Goal: Information Seeking & Learning: Learn about a topic

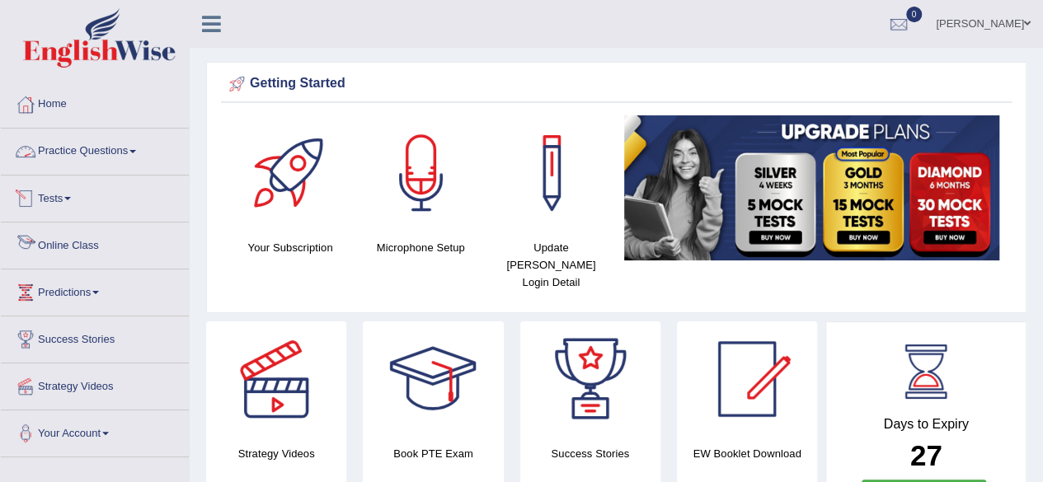
click at [95, 239] on link "Online Class" at bounding box center [95, 243] width 188 height 41
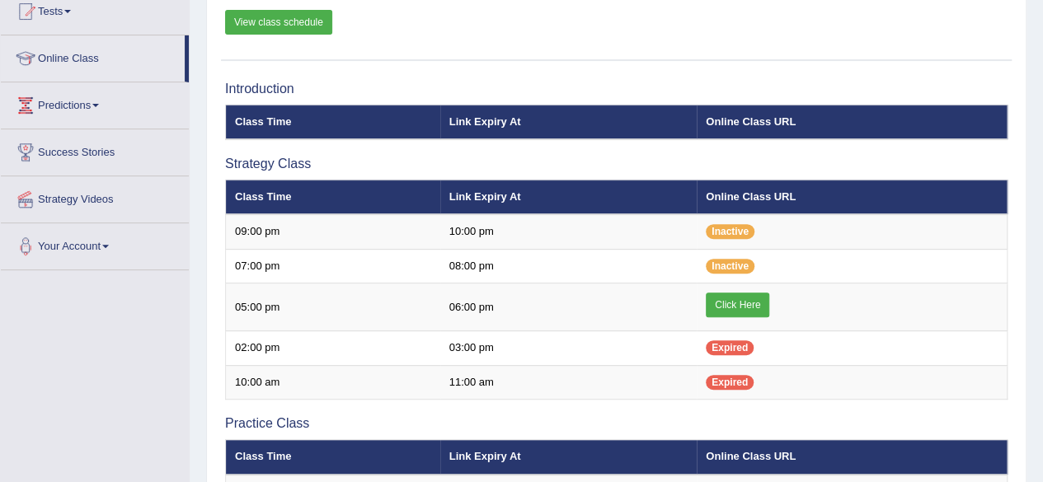
scroll to position [188, 0]
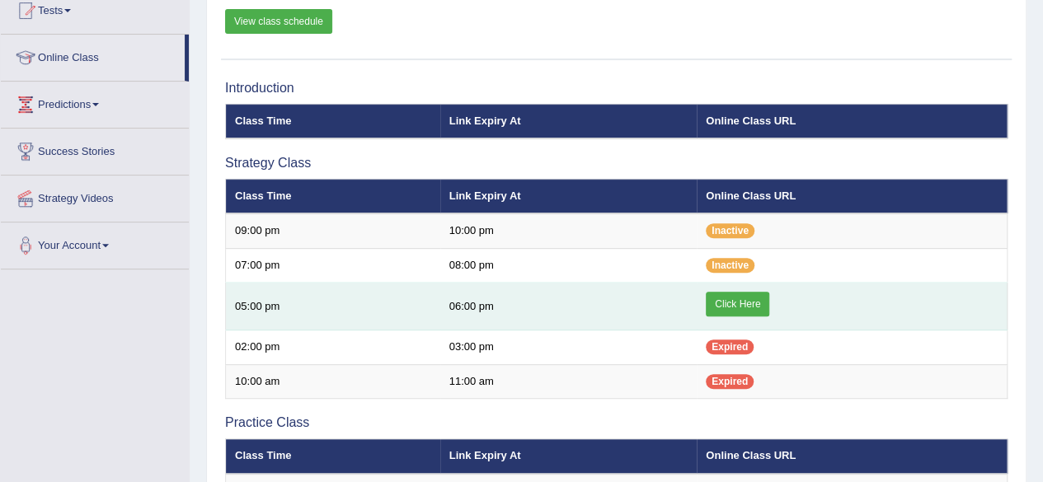
click at [715, 305] on link "Click Here" at bounding box center [738, 304] width 64 height 25
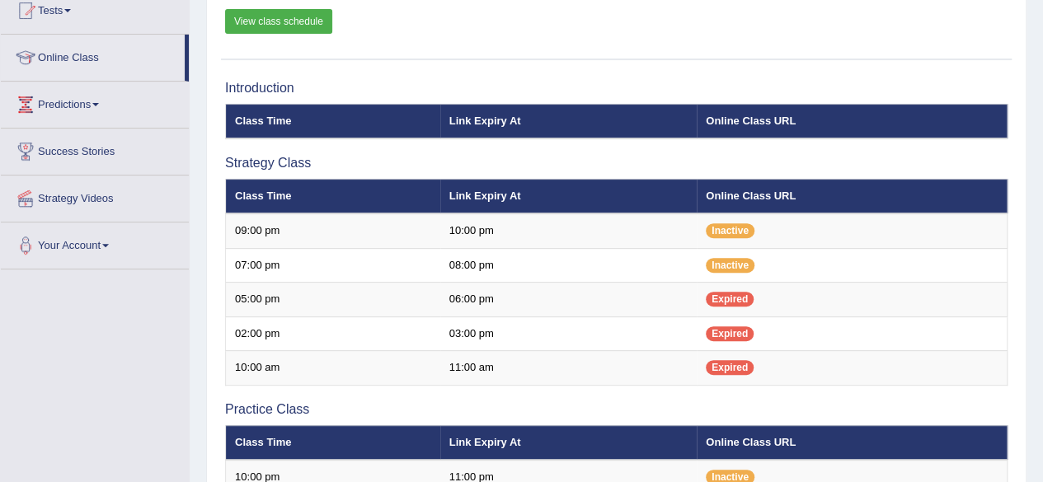
click at [777, 149] on div "Introduction Class Time Link Expiry At Online Class URL Strategy Class Class Ti…" at bounding box center [616, 483] width 791 height 821
click at [261, 158] on h3 "Strategy Class" at bounding box center [616, 163] width 783 height 15
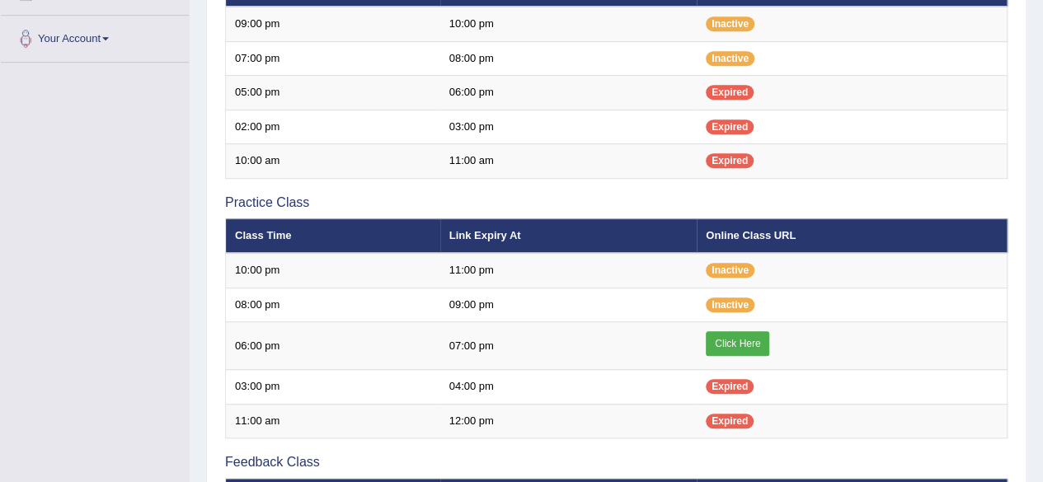
scroll to position [402, 0]
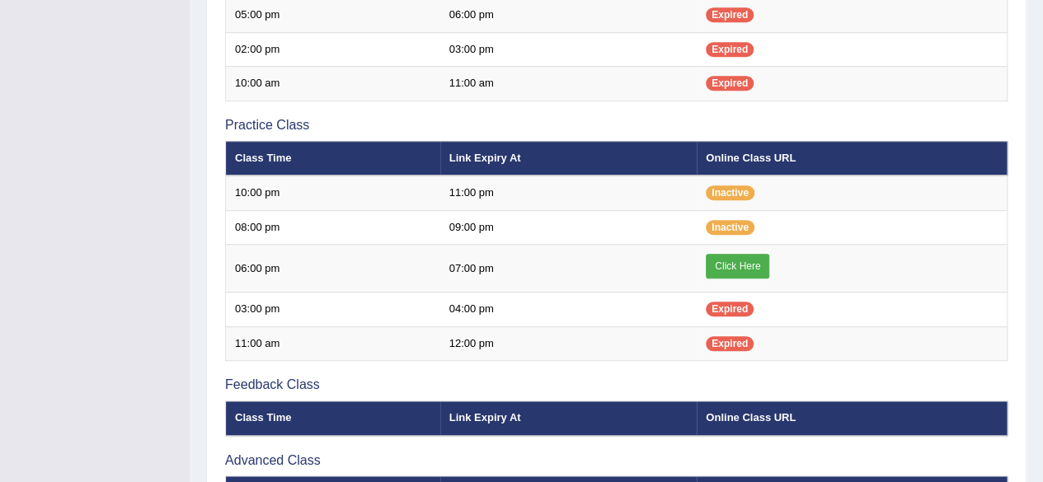
scroll to position [474, 0]
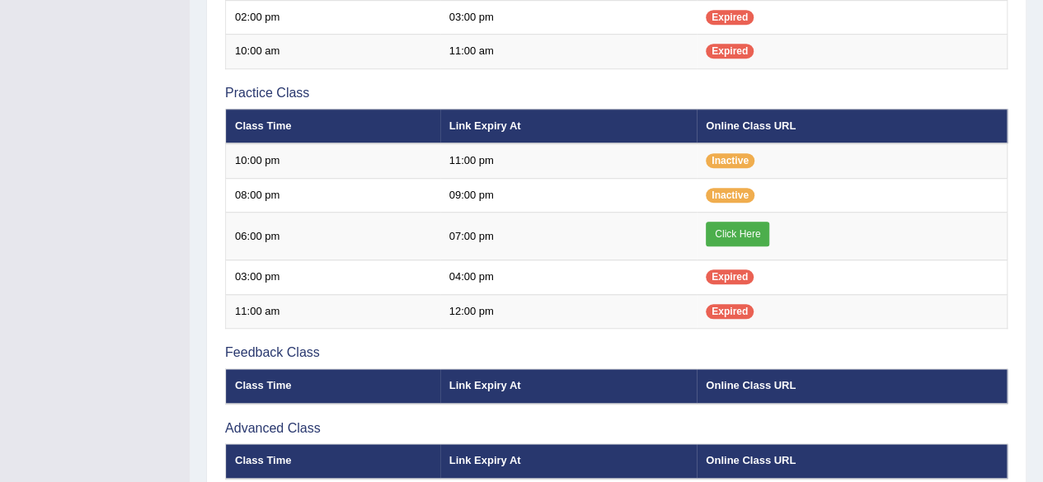
scroll to position [507, 0]
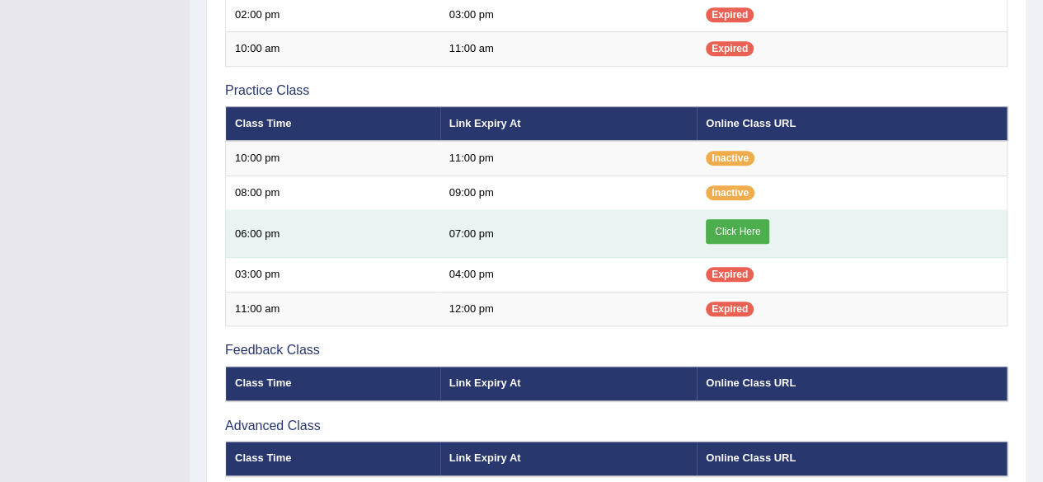
click at [729, 230] on link "Click Here" at bounding box center [738, 231] width 64 height 25
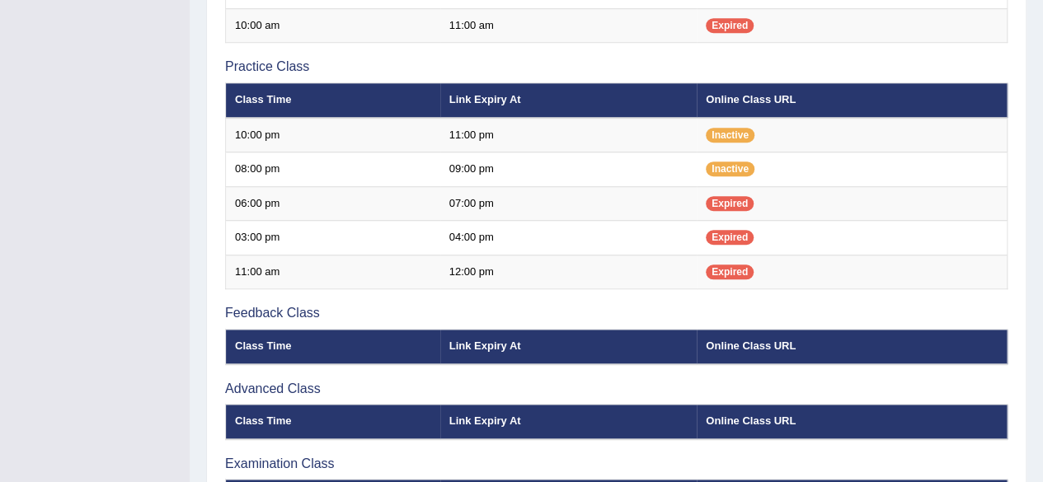
drag, startPoint x: 1039, startPoint y: 298, endPoint x: 1044, endPoint y: 217, distance: 81.0
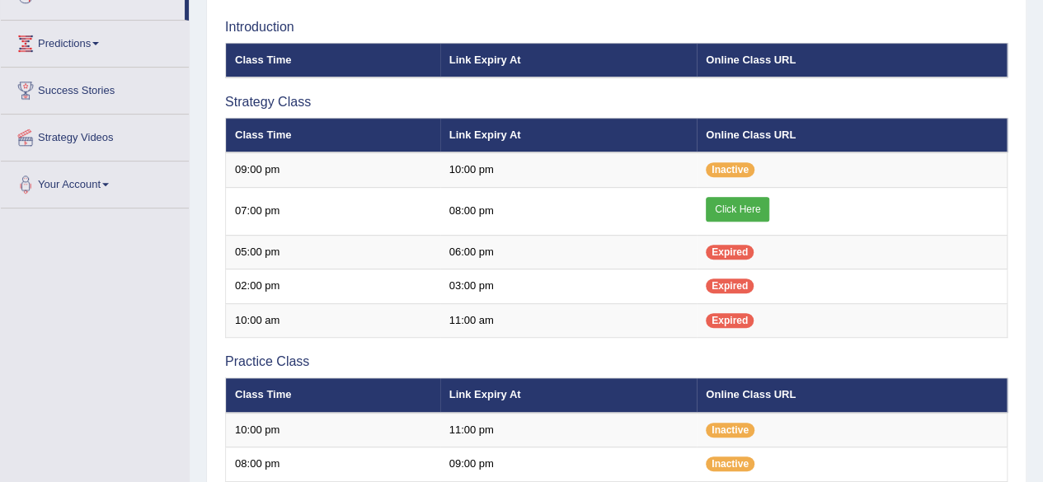
scroll to position [247, 0]
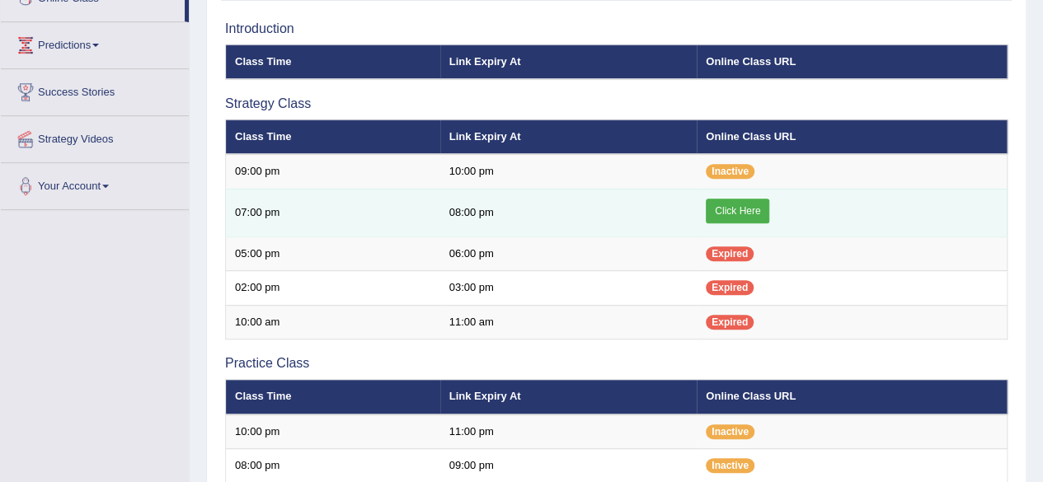
click at [724, 205] on link "Click Here" at bounding box center [738, 211] width 64 height 25
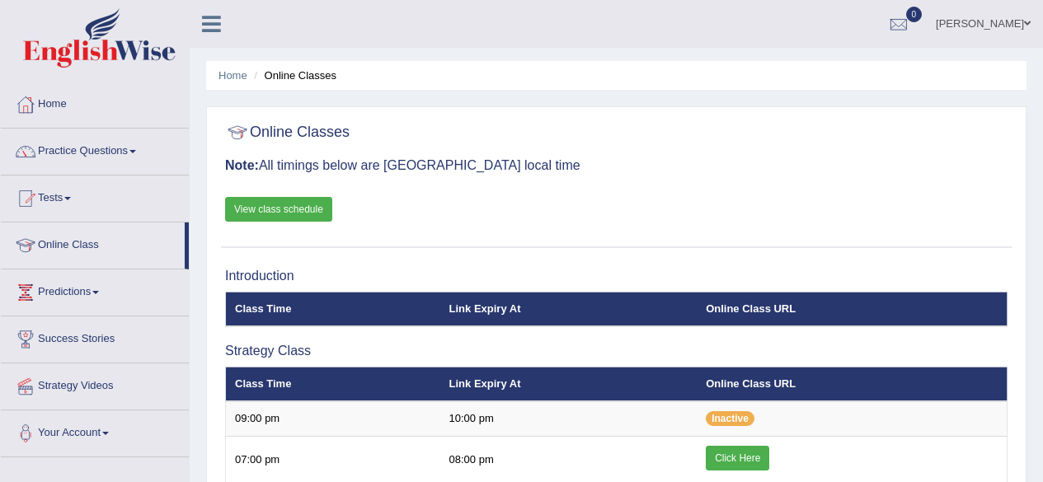
scroll to position [247, 0]
